Goal: Information Seeking & Learning: Learn about a topic

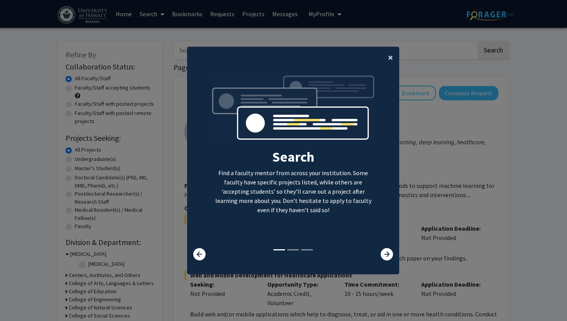
click at [394, 51] on button "×" at bounding box center [390, 58] width 17 height 22
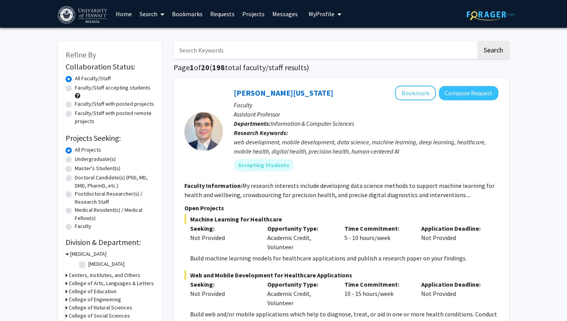
click at [309, 19] on button "My Profile" at bounding box center [324, 14] width 37 height 28
click at [335, 42] on span "View Profile" at bounding box center [356, 44] width 47 height 8
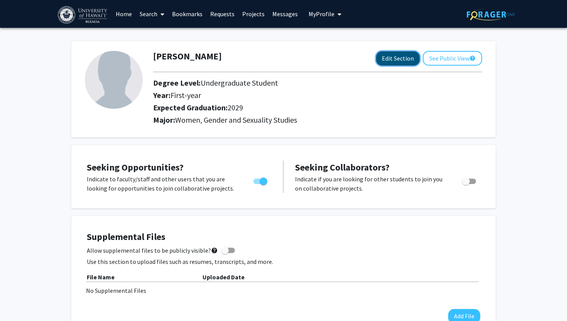
click at [391, 58] on button "Edit Section" at bounding box center [398, 58] width 44 height 14
select select "first-year"
select select "2029"
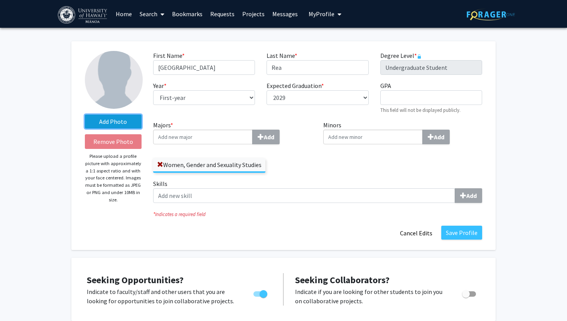
click at [111, 120] on label "Add Photo" at bounding box center [113, 122] width 57 height 14
click at [0, 0] on input "Add Photo" at bounding box center [0, 0] width 0 height 0
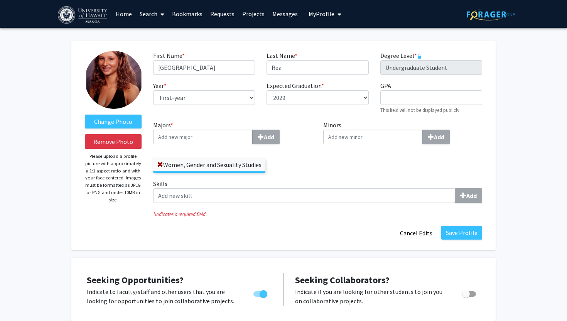
click at [106, 122] on label "Change Photo" at bounding box center [113, 122] width 57 height 14
click at [0, 0] on input "Change Photo" at bounding box center [0, 0] width 0 height 0
click at [107, 101] on img at bounding box center [114, 80] width 58 height 58
click at [104, 116] on label "Change Photo" at bounding box center [113, 122] width 57 height 14
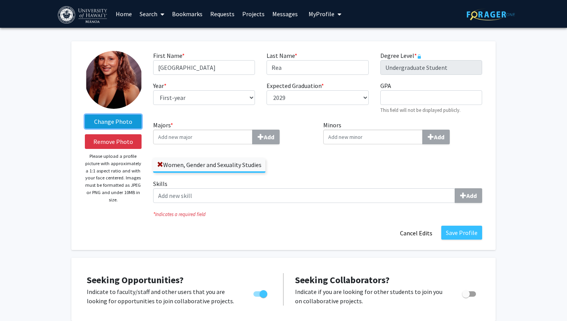
click at [0, 0] on input "Change Photo" at bounding box center [0, 0] width 0 height 0
click at [103, 123] on label "Change Photo" at bounding box center [113, 122] width 57 height 14
click at [0, 0] on input "Change Photo" at bounding box center [0, 0] width 0 height 0
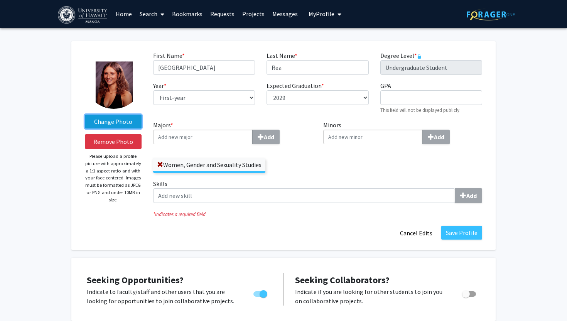
click at [127, 120] on label "Change Photo" at bounding box center [113, 122] width 57 height 14
click at [0, 0] on input "Change Photo" at bounding box center [0, 0] width 0 height 0
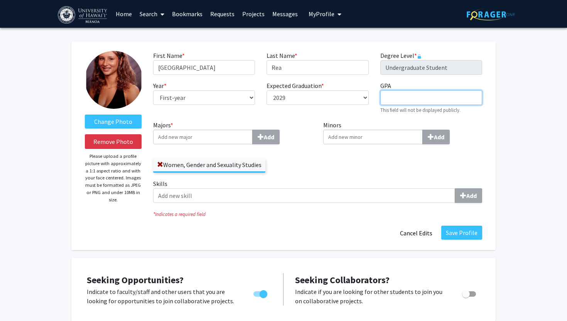
click at [411, 94] on input "GPA required" at bounding box center [431, 97] width 102 height 15
type input "4"
type input "0"
click at [372, 106] on div "Expected Graduation * required --- 2018 2019 2020 2021 2022 2023 2024 2025 2026…" at bounding box center [317, 97] width 113 height 33
drag, startPoint x: 402, startPoint y: 98, endPoint x: 367, endPoint y: 98, distance: 35.1
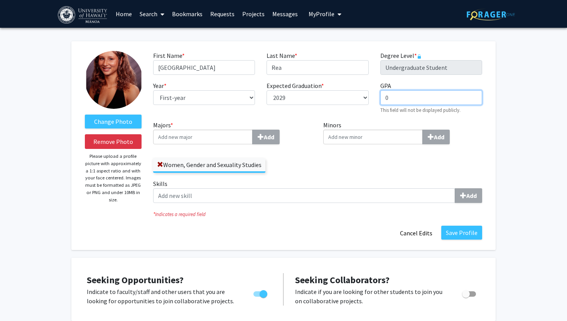
click at [367, 98] on div "First Name * required [PERSON_NAME] Last Name * required [PERSON_NAME] Degree L…" at bounding box center [317, 85] width 341 height 69
click at [309, 120] on div "First Name * required [PERSON_NAME] Last Name * required [PERSON_NAME] Degree L…" at bounding box center [317, 85] width 341 height 69
click at [333, 157] on div "Majors * Add Women, Gender and Sexuality Studies Minors Add Skills Add" at bounding box center [317, 164] width 341 height 89
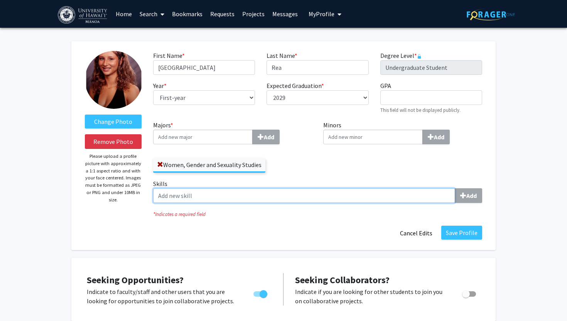
click at [228, 196] on input "Skills Add" at bounding box center [304, 195] width 302 height 15
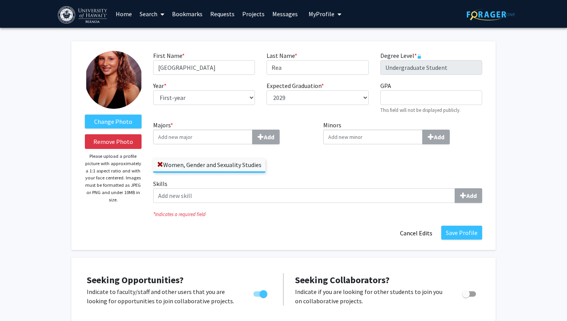
click at [290, 164] on div "Women, Gender and Sexuality Studies" at bounding box center [232, 161] width 159 height 22
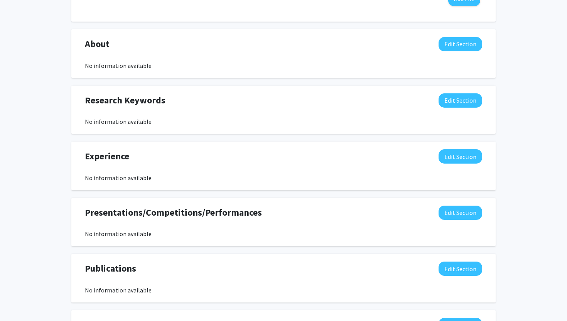
scroll to position [441, 0]
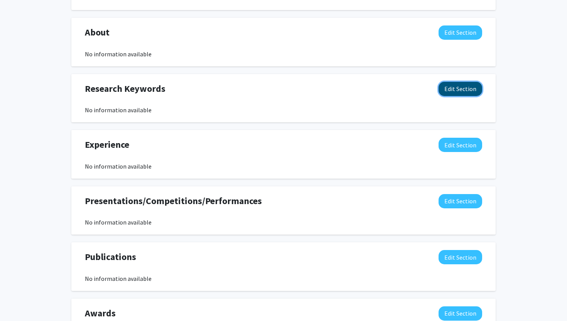
click at [467, 88] on button "Edit Section" at bounding box center [461, 89] width 44 height 14
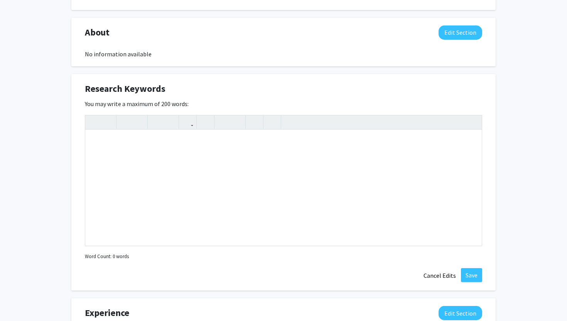
click at [231, 96] on div "Research Keywords Edit Section" at bounding box center [283, 91] width 409 height 18
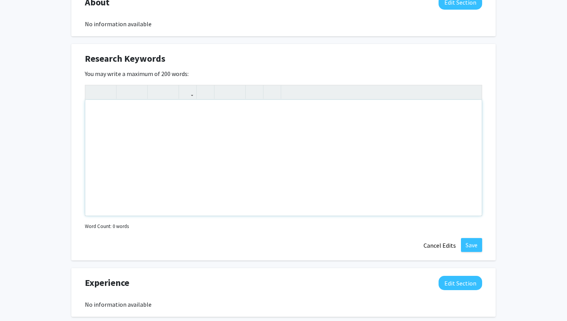
scroll to position [495, 0]
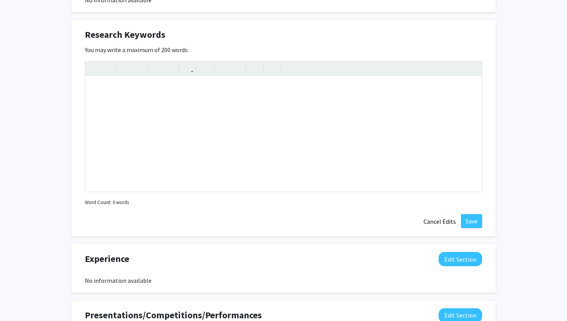
click at [10, 190] on div "Change Photo Remove Photo Please upload a profile picture with approximately a …" at bounding box center [283, 9] width 567 height 954
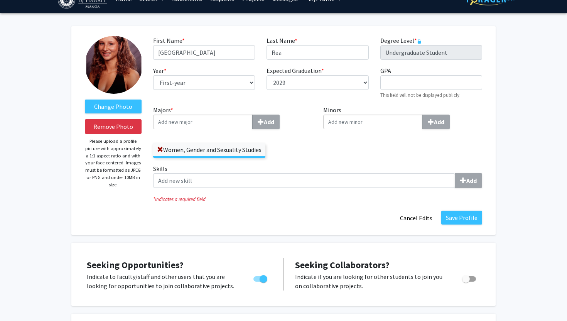
scroll to position [16, 0]
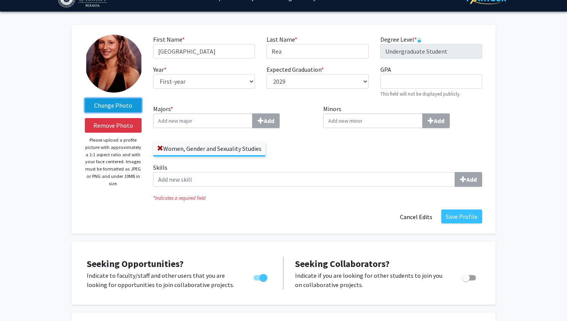
click at [120, 108] on label "Change Photo" at bounding box center [113, 105] width 57 height 14
click at [0, 0] on input "Change Photo" at bounding box center [0, 0] width 0 height 0
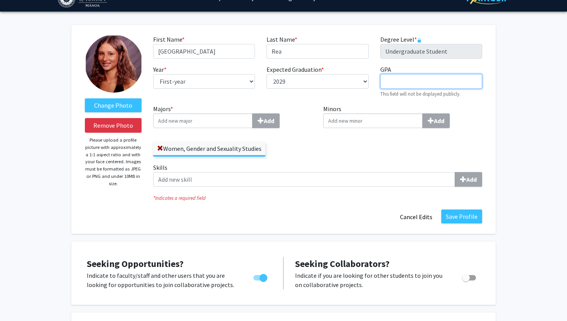
click at [399, 81] on input "GPA required" at bounding box center [431, 81] width 102 height 15
type input "N"
click at [369, 129] on div "Minors Add" at bounding box center [403, 133] width 171 height 59
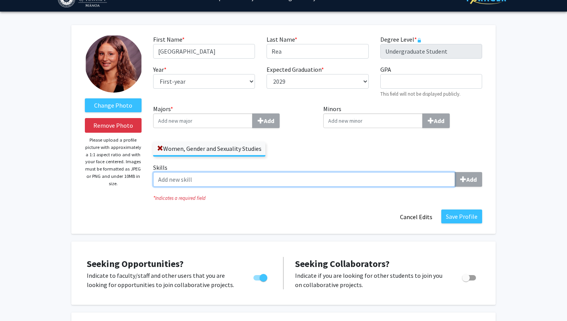
click at [169, 177] on input "Skills Add" at bounding box center [304, 179] width 302 height 15
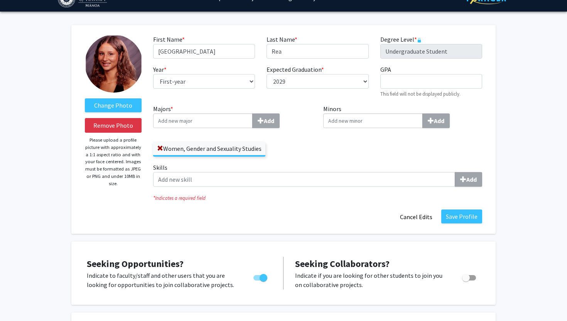
click at [95, 207] on div "Change Photo Remove Photo Please upload a profile picture with approximately a …" at bounding box center [113, 129] width 68 height 189
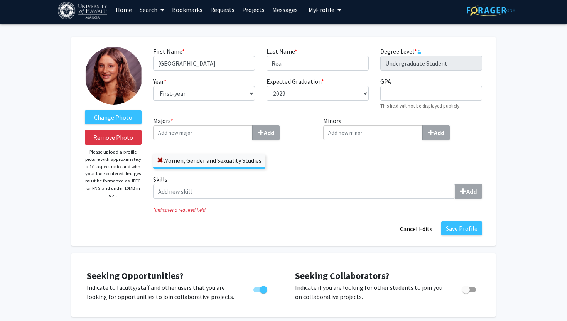
scroll to position [0, 0]
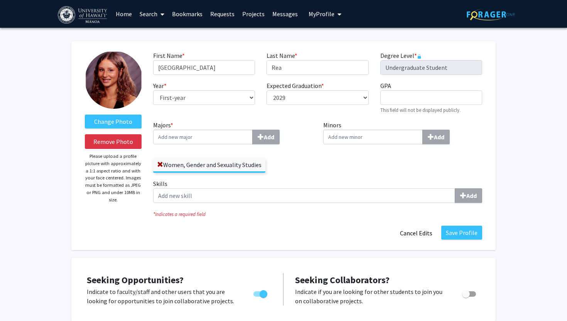
click at [128, 14] on link "Home" at bounding box center [124, 13] width 24 height 27
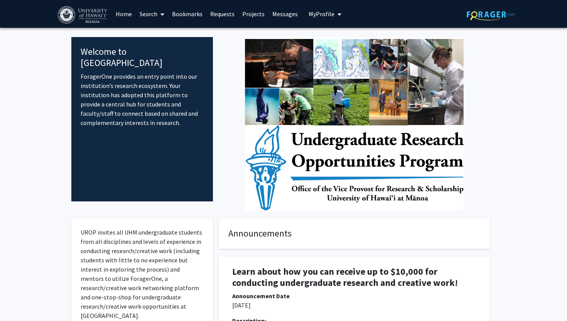
click at [257, 11] on link "Projects" at bounding box center [253, 13] width 30 height 27
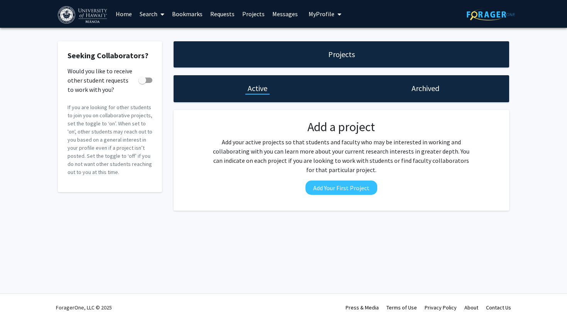
click at [282, 15] on link "Messages" at bounding box center [285, 13] width 33 height 27
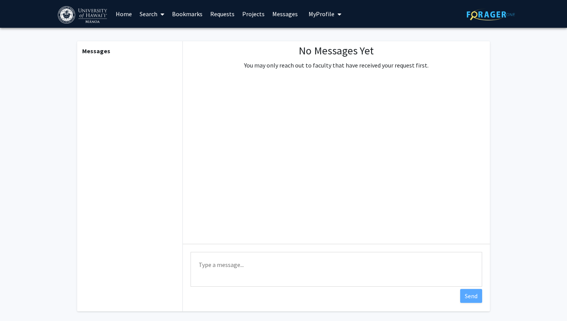
click at [213, 14] on link "Requests" at bounding box center [222, 13] width 32 height 27
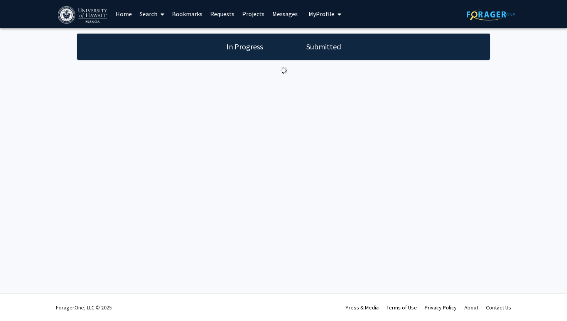
click at [320, 15] on span "My Profile" at bounding box center [322, 14] width 26 height 8
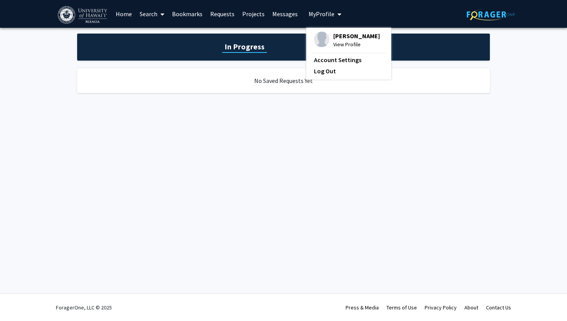
click at [323, 17] on span "My Profile" at bounding box center [322, 14] width 26 height 8
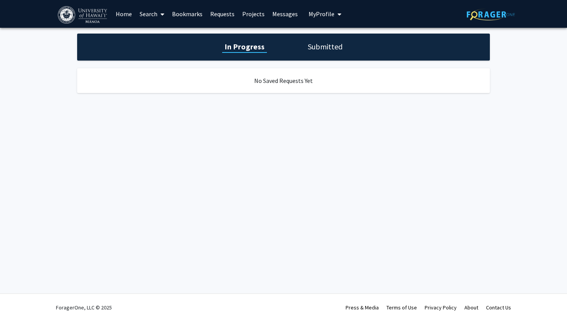
click at [211, 14] on link "Requests" at bounding box center [222, 13] width 32 height 27
click at [218, 13] on link "Requests" at bounding box center [222, 13] width 32 height 27
click at [185, 13] on link "Bookmarks" at bounding box center [187, 13] width 38 height 27
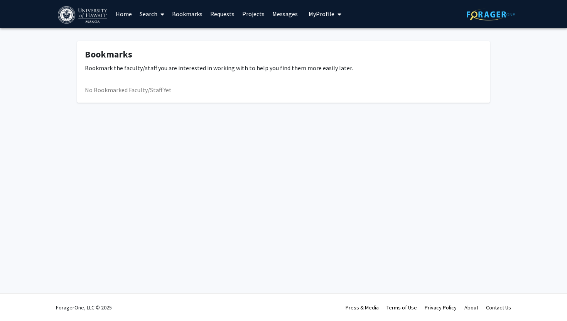
click at [159, 16] on span at bounding box center [160, 14] width 7 height 27
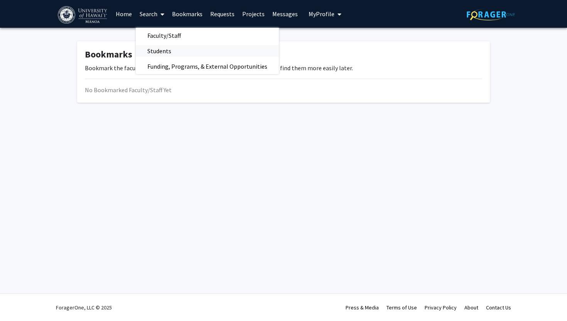
click at [158, 49] on span "Students" at bounding box center [159, 50] width 47 height 15
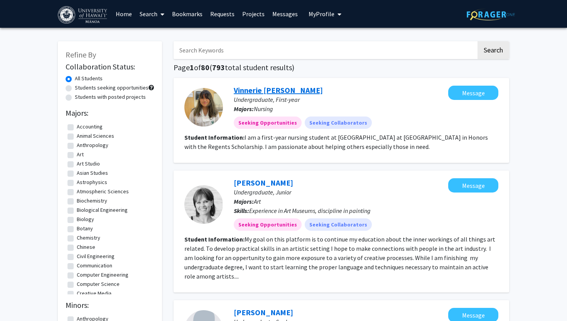
click at [260, 90] on link "Vinnerie [PERSON_NAME]" at bounding box center [278, 90] width 89 height 10
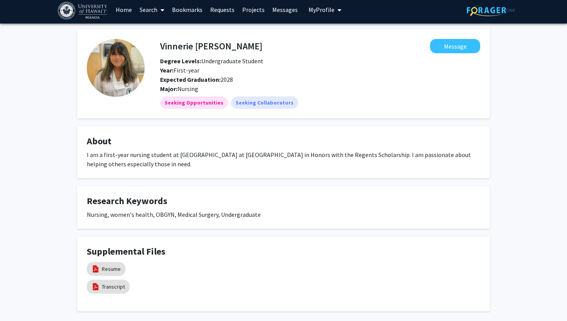
scroll to position [4, 0]
click at [112, 268] on link "Resume" at bounding box center [111, 269] width 19 height 8
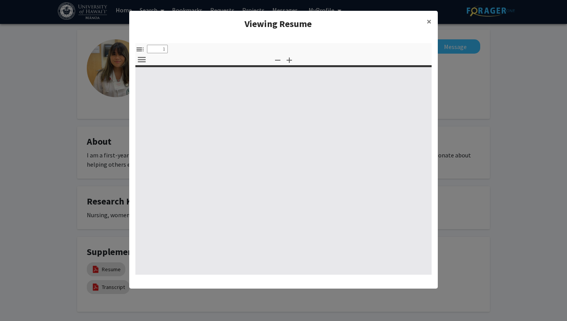
select select "custom"
type input "0"
select select "custom"
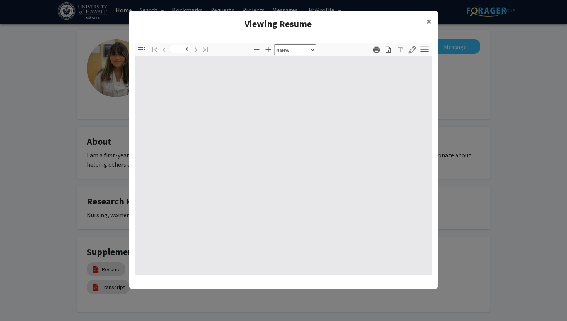
type input "1"
select select "auto"
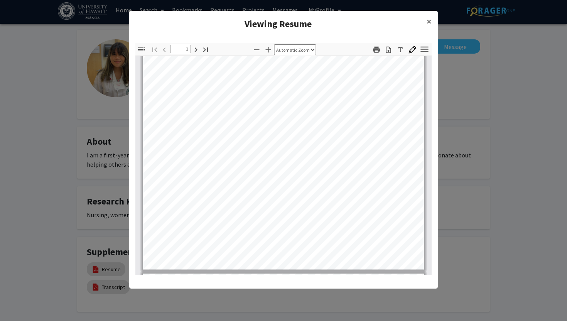
scroll to position [156, 0]
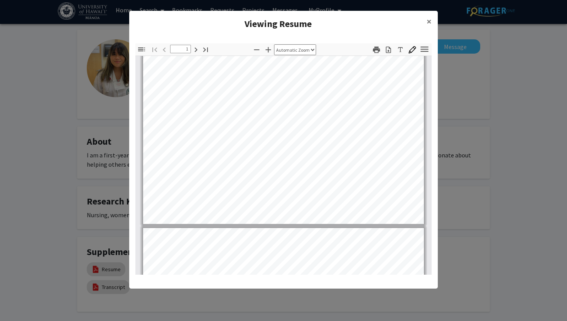
type input "2"
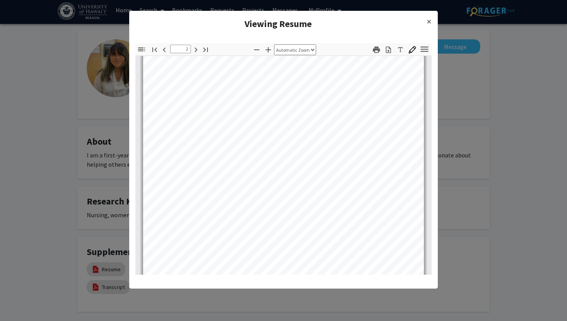
scroll to position [443, 0]
click at [100, 139] on modal-container "Viewing Resume × Thumbnails Document Outline Attachments Layers Current Outline…" at bounding box center [283, 160] width 567 height 321
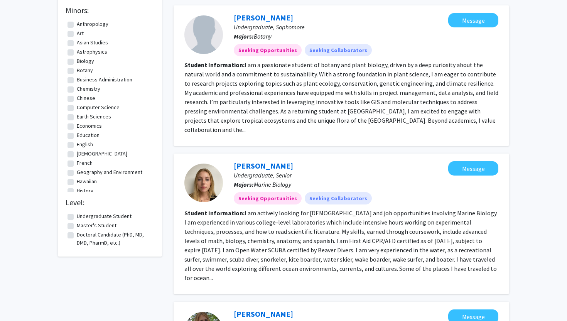
scroll to position [316, 0]
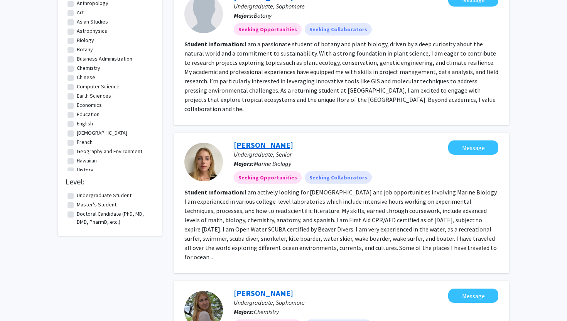
click at [245, 140] on link "[PERSON_NAME]" at bounding box center [263, 145] width 59 height 10
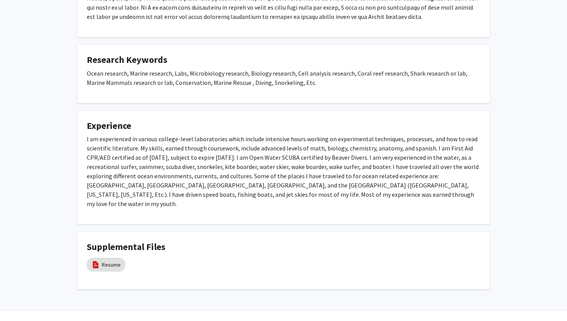
scroll to position [224, 0]
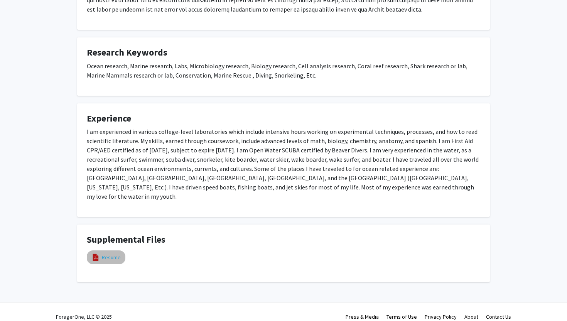
click at [108, 253] on link "Resume" at bounding box center [111, 257] width 19 height 8
select select "custom"
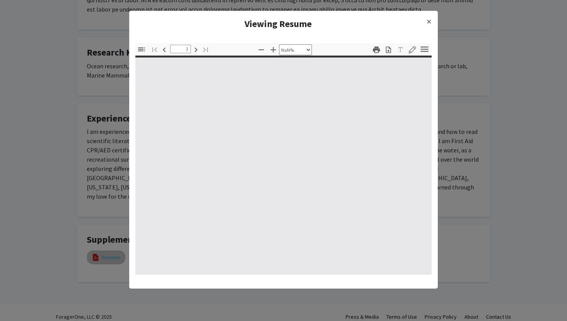
type input "0"
select select "custom"
type input "1"
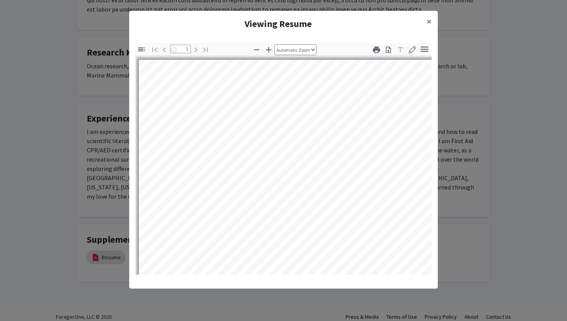
select select "auto"
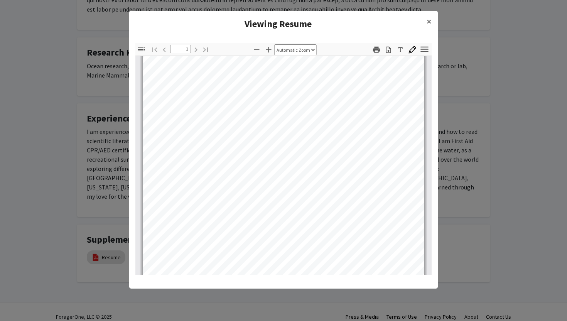
scroll to position [0, 0]
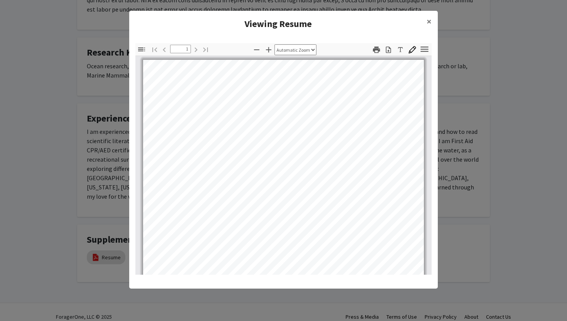
click at [44, 156] on modal-container "Viewing Resume × Thumbnails Document Outline Attachments Layers Current Outline…" at bounding box center [283, 160] width 567 height 321
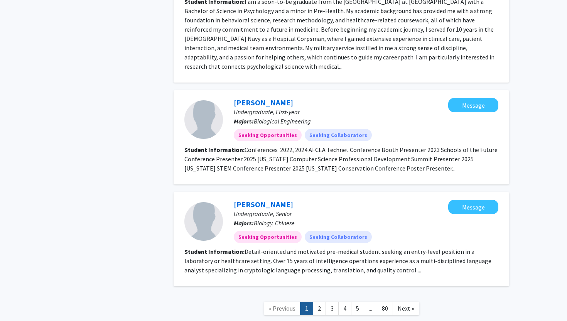
scroll to position [1108, 0]
click at [321, 301] on link "2" at bounding box center [319, 308] width 13 height 14
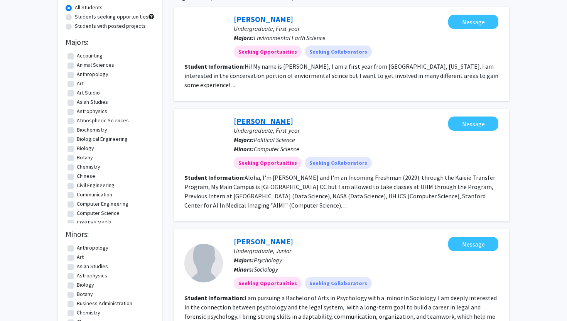
scroll to position [46, 0]
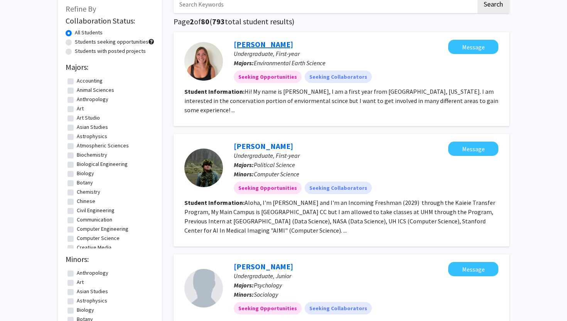
click at [248, 46] on link "[PERSON_NAME]" at bounding box center [263, 44] width 59 height 10
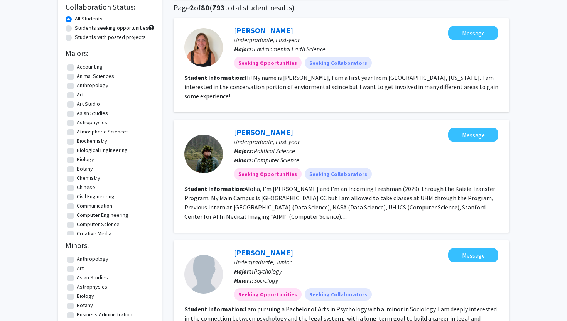
scroll to position [62, 0]
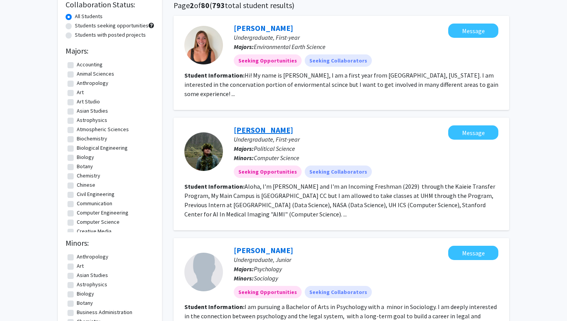
click at [258, 125] on link "[PERSON_NAME]" at bounding box center [263, 130] width 59 height 10
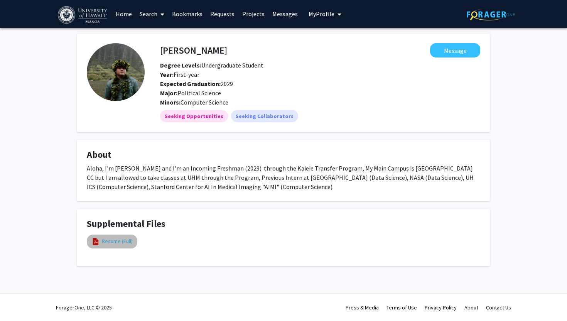
click at [122, 243] on link "Resume (Full)" at bounding box center [117, 241] width 31 height 8
select select "custom"
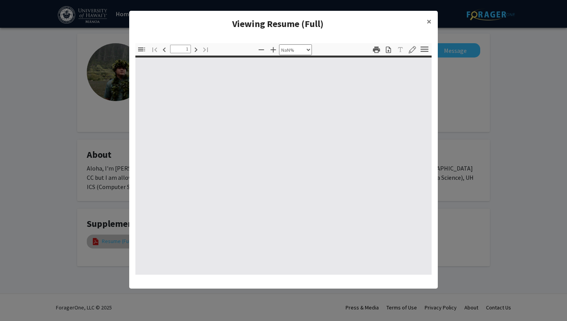
type input "0"
select select "custom"
type input "1"
select select "auto"
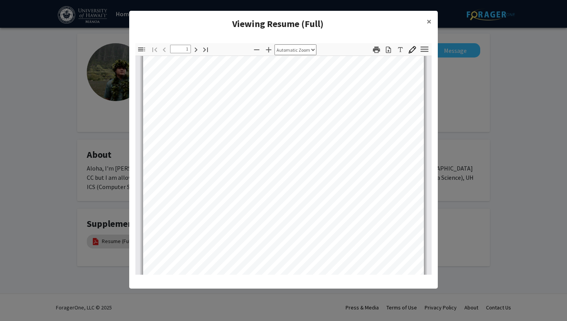
scroll to position [83, 0]
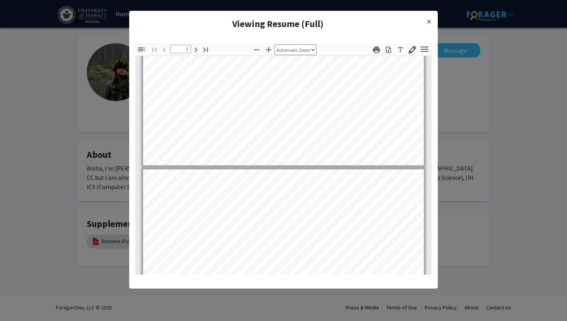
type input "2"
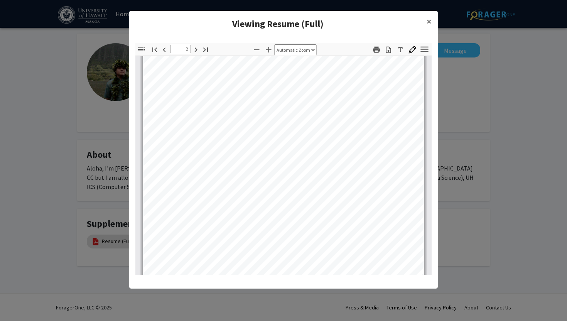
scroll to position [460, 0]
click at [68, 191] on modal-container "Viewing Resume (Full) × Thumbnails Document Outline Attachments Layers Current …" at bounding box center [283, 160] width 567 height 321
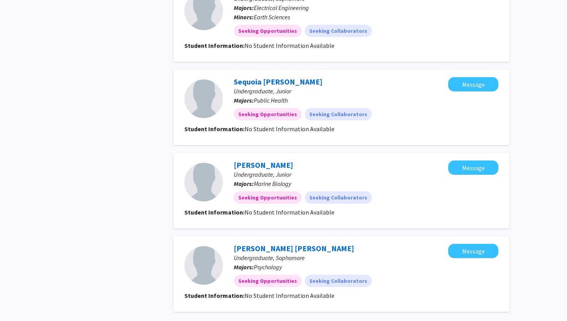
scroll to position [779, 0]
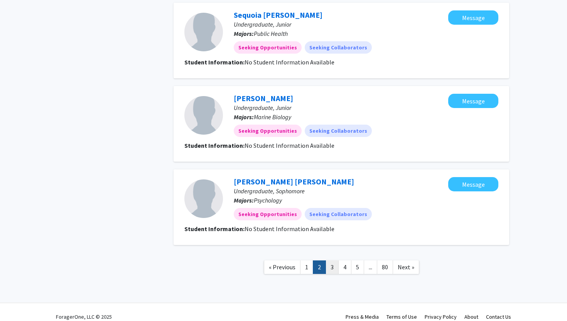
click at [332, 260] on link "3" at bounding box center [332, 267] width 13 height 14
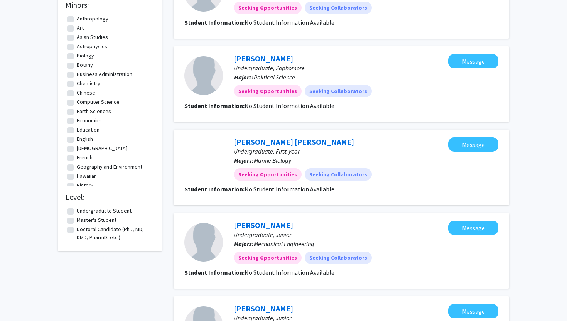
scroll to position [235, 0]
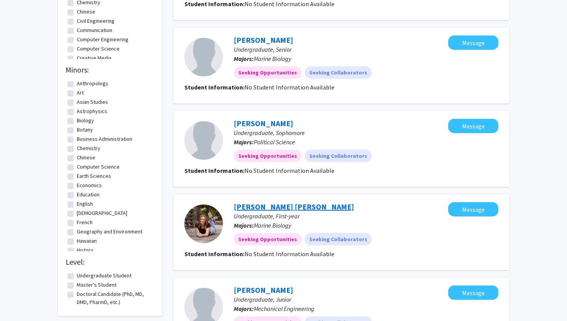
click at [258, 206] on link "[PERSON_NAME] [PERSON_NAME]" at bounding box center [294, 207] width 120 height 10
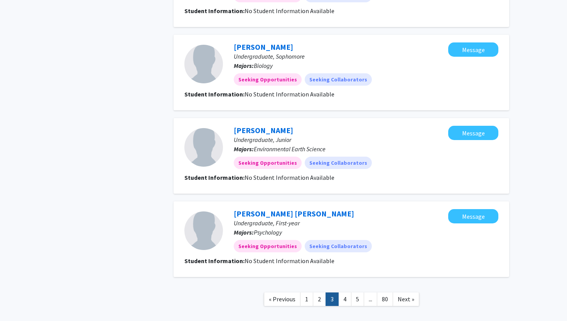
scroll to position [686, 0]
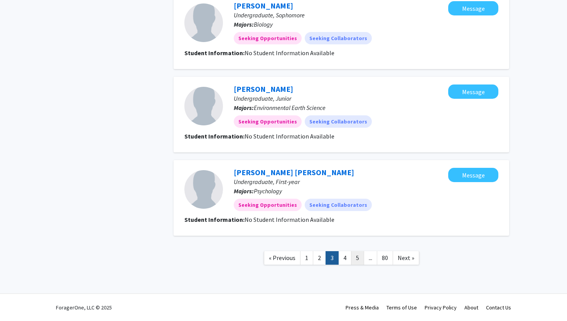
click at [358, 259] on link "5" at bounding box center [357, 258] width 13 height 14
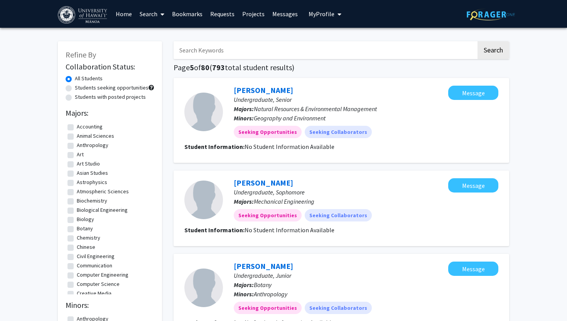
click at [80, 12] on img at bounding box center [83, 14] width 51 height 17
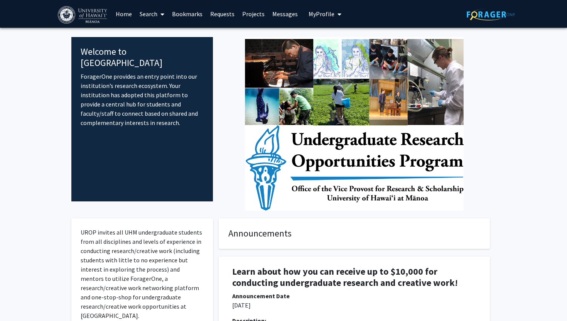
click at [482, 14] on img at bounding box center [491, 14] width 48 height 12
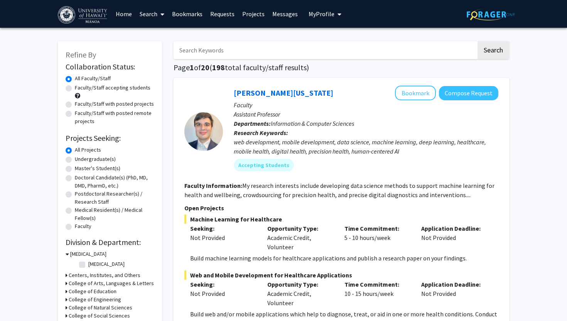
click at [95, 14] on img at bounding box center [83, 14] width 51 height 17
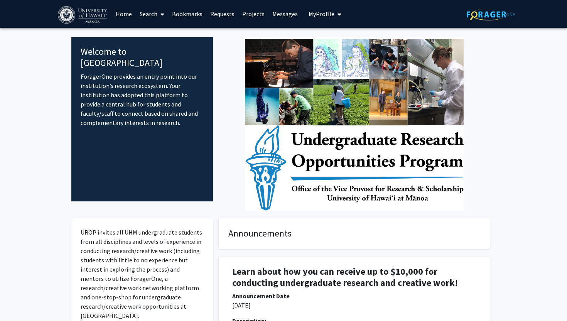
click at [315, 13] on span "My Profile" at bounding box center [322, 14] width 26 height 8
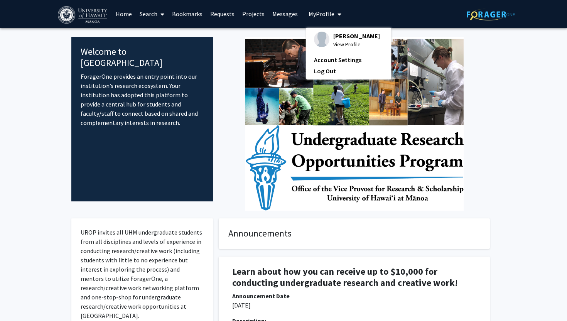
click at [341, 44] on span "View Profile" at bounding box center [356, 44] width 47 height 8
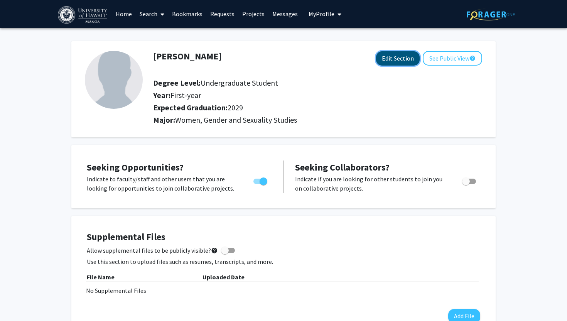
click at [396, 62] on button "Edit Section" at bounding box center [398, 58] width 44 height 14
select select "first-year"
select select "2029"
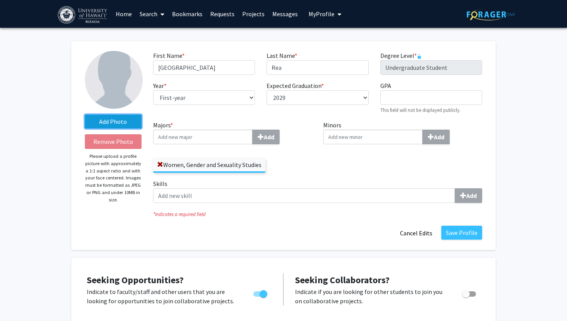
click at [111, 118] on label "Add Photo" at bounding box center [113, 122] width 57 height 14
click at [0, 0] on input "Add Photo" at bounding box center [0, 0] width 0 height 0
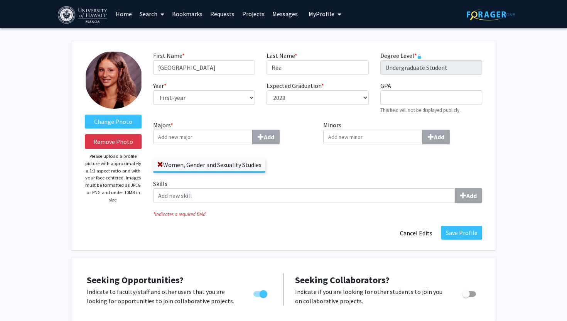
click at [100, 206] on div "Change Photo Remove Photo Please upload a profile picture with approximately a …" at bounding box center [113, 145] width 68 height 189
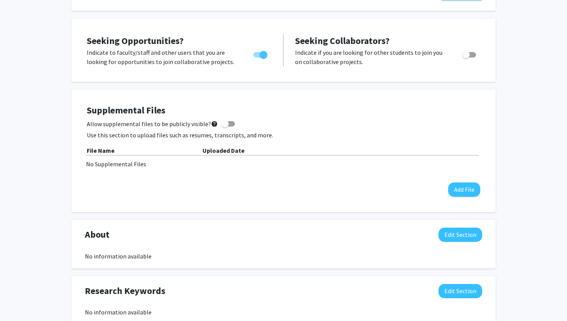
scroll to position [240, 0]
click at [469, 53] on span "Toggle" at bounding box center [466, 55] width 8 height 8
click at [466, 57] on input "Would you like to receive other student requests to work with you?" at bounding box center [466, 57] width 0 height 0
checkbox input "true"
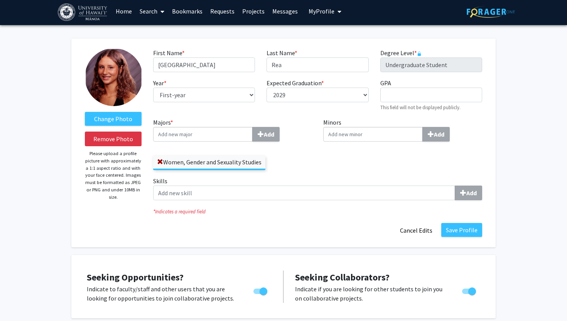
scroll to position [2, 0]
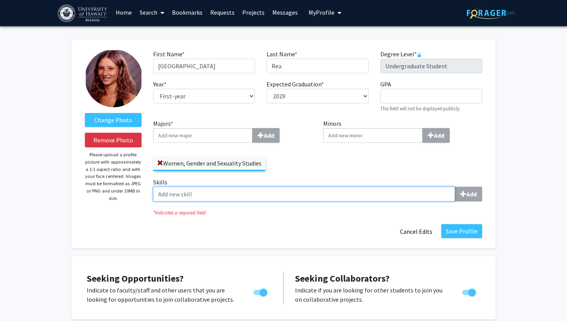
click at [172, 198] on input "Skills Add" at bounding box center [304, 194] width 302 height 15
